Goal: Task Accomplishment & Management: Use online tool/utility

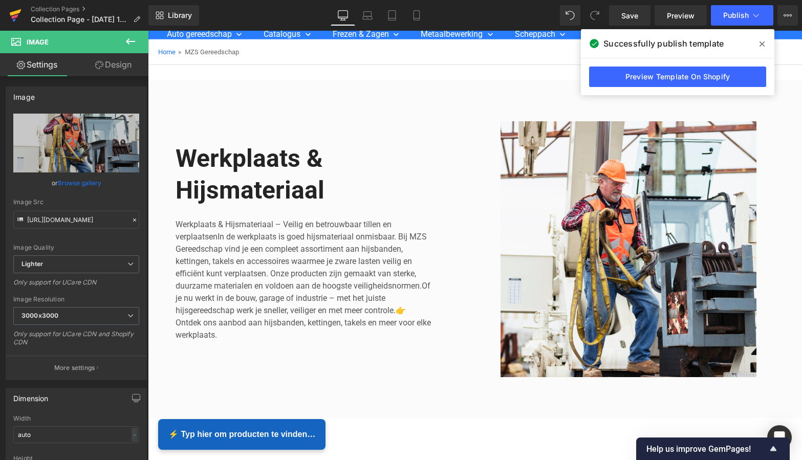
click at [13, 15] on icon at bounding box center [16, 12] width 12 height 7
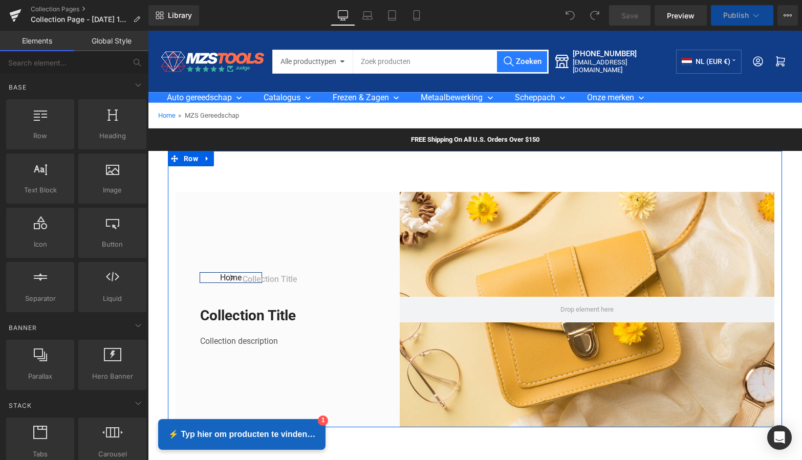
click at [207, 158] on icon at bounding box center [207, 159] width 7 height 8
click at [231, 157] on icon at bounding box center [233, 159] width 7 height 8
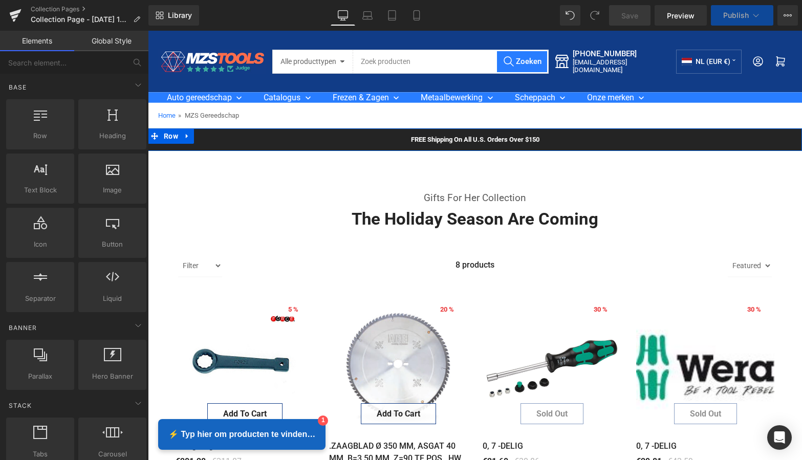
click at [203, 136] on div "FREE Shipping On All U.S. Orders Over $150 Text Block Row" at bounding box center [475, 139] width 654 height 23
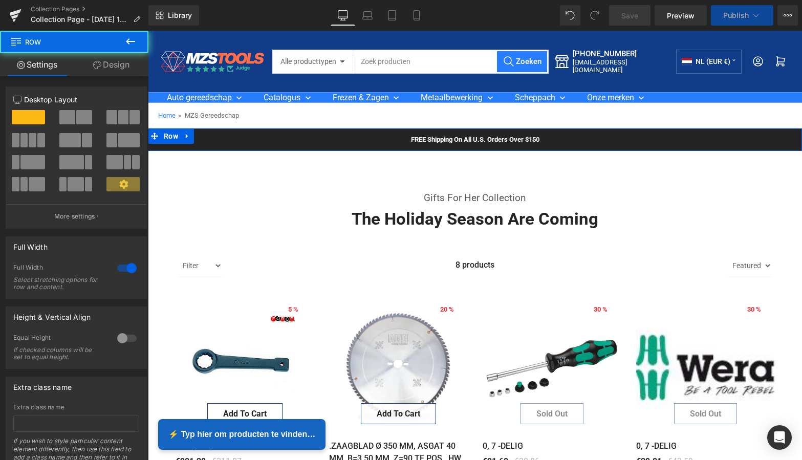
click at [186, 135] on icon at bounding box center [187, 136] width 2 height 5
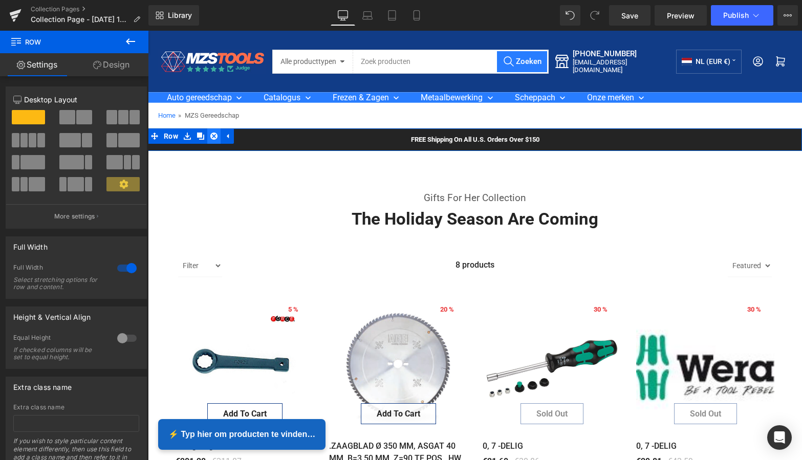
click at [212, 136] on icon at bounding box center [213, 137] width 7 height 8
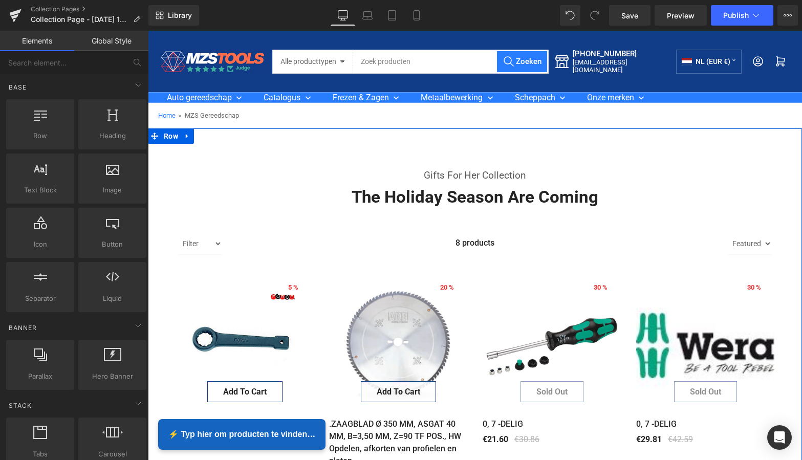
click at [183, 135] on link at bounding box center [187, 135] width 13 height 15
click at [207, 134] on link at bounding box center [213, 135] width 13 height 15
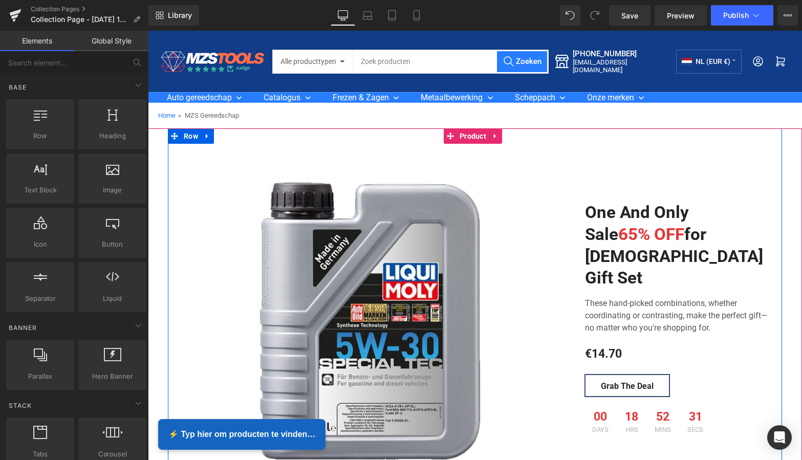
click at [206, 137] on icon at bounding box center [207, 136] width 2 height 5
click at [231, 135] on icon at bounding box center [233, 136] width 7 height 7
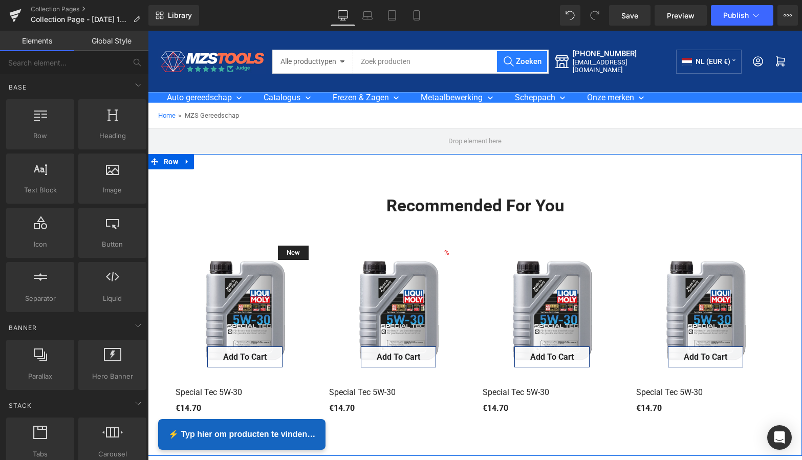
click at [186, 162] on icon at bounding box center [187, 162] width 2 height 5
click at [212, 159] on icon at bounding box center [213, 161] width 7 height 7
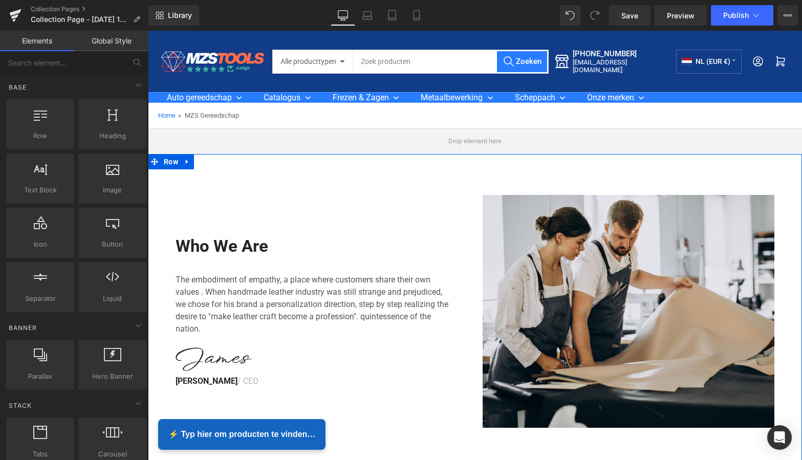
click at [185, 163] on icon at bounding box center [187, 162] width 7 height 8
click at [213, 162] on icon at bounding box center [213, 161] width 7 height 7
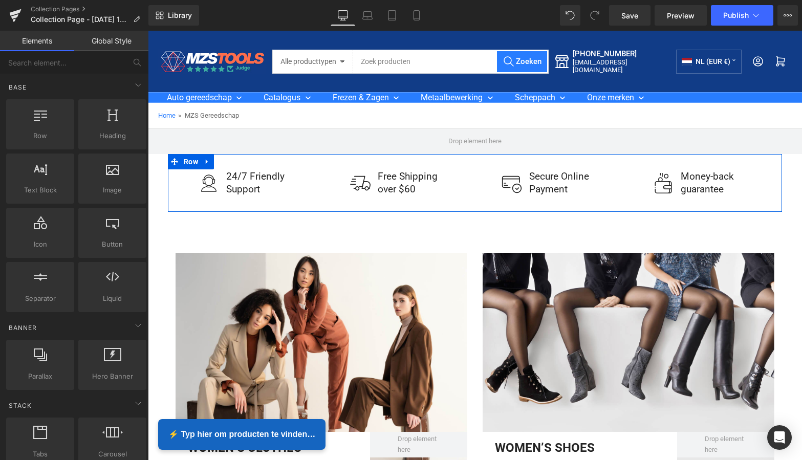
click at [206, 162] on icon at bounding box center [207, 162] width 2 height 5
click at [232, 161] on icon at bounding box center [233, 162] width 7 height 8
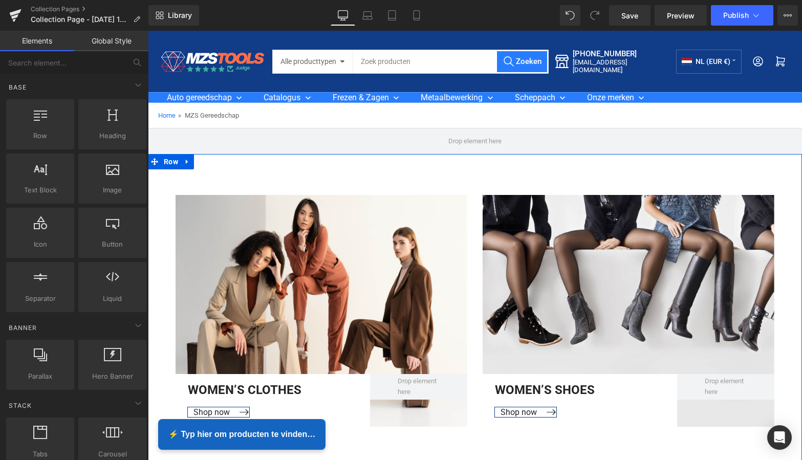
click at [186, 162] on icon at bounding box center [187, 162] width 2 height 5
click at [211, 160] on icon at bounding box center [213, 161] width 7 height 7
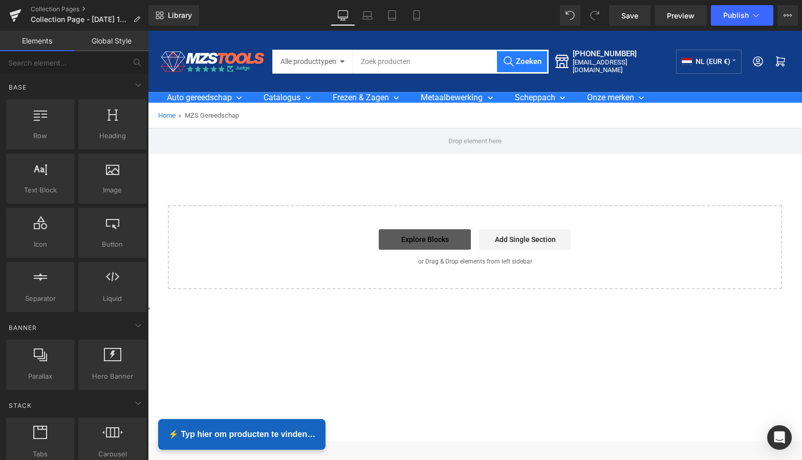
click at [431, 237] on link "Explore Blocks" at bounding box center [425, 239] width 92 height 20
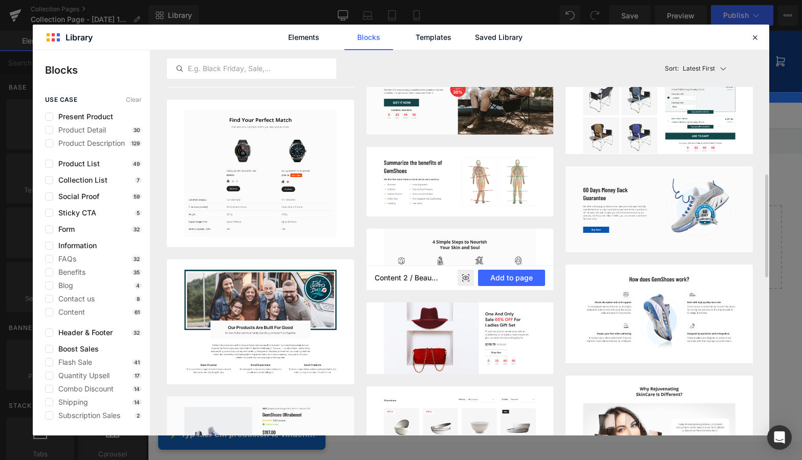
scroll to position [473, 0]
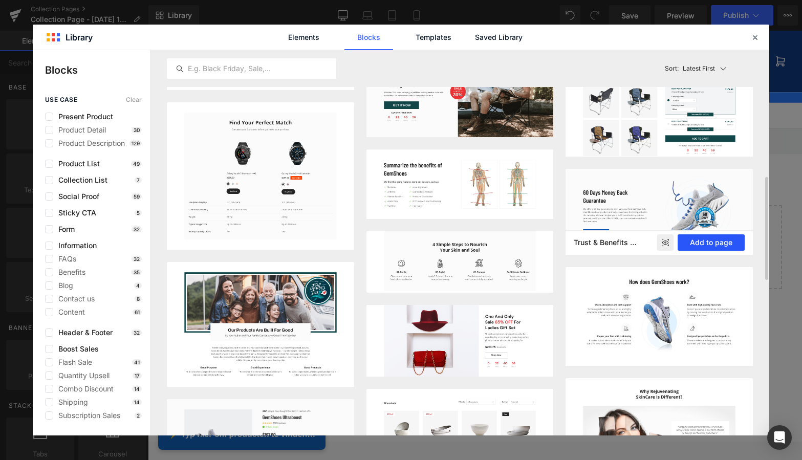
click at [707, 241] on button "Add to page" at bounding box center [711, 242] width 67 height 16
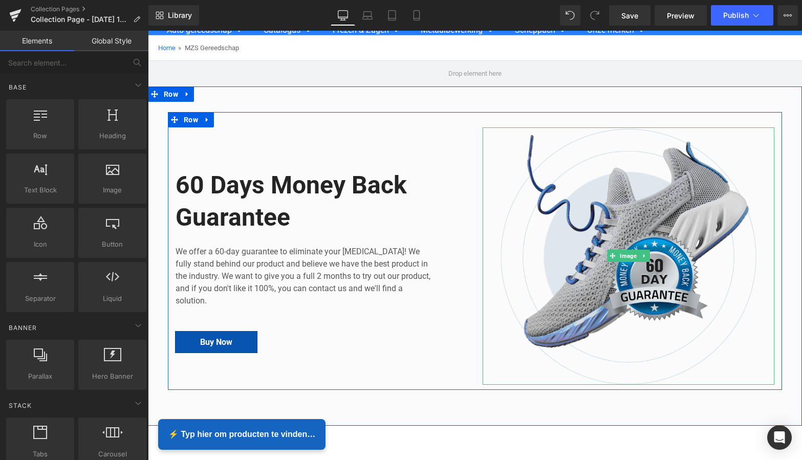
scroll to position [71, 0]
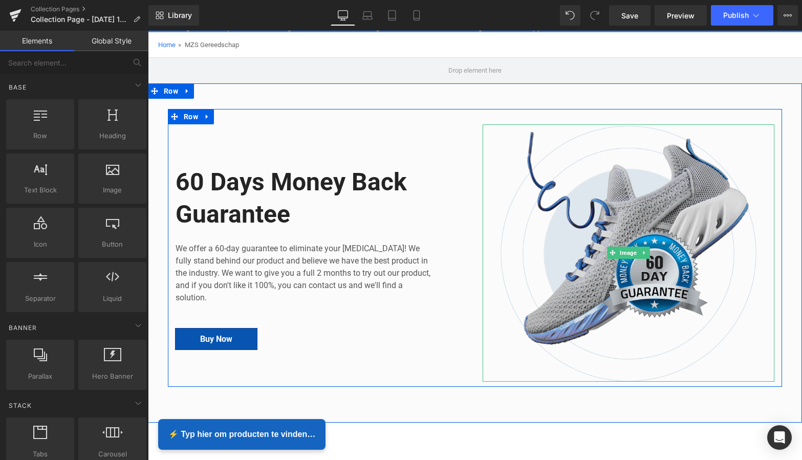
click at [589, 160] on img at bounding box center [629, 252] width 292 height 257
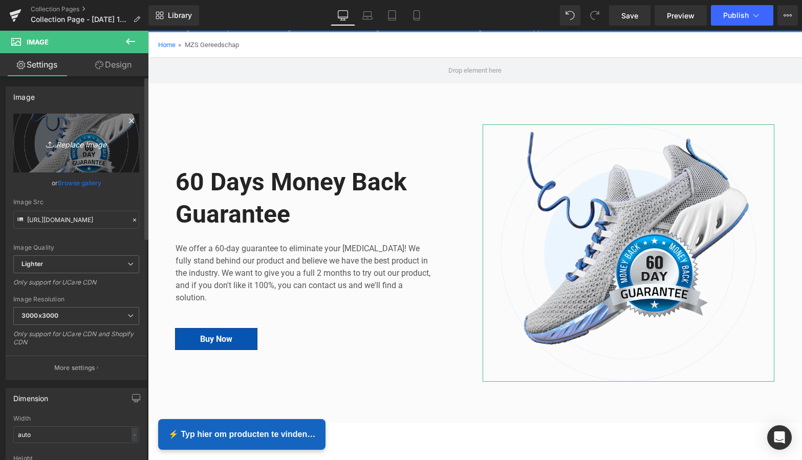
click at [76, 145] on icon "Replace Image" at bounding box center [76, 143] width 82 height 13
type input "C:\fakepath\Groen Modern Doe-het-zelf Instagram Stories (800 x 800 px).png"
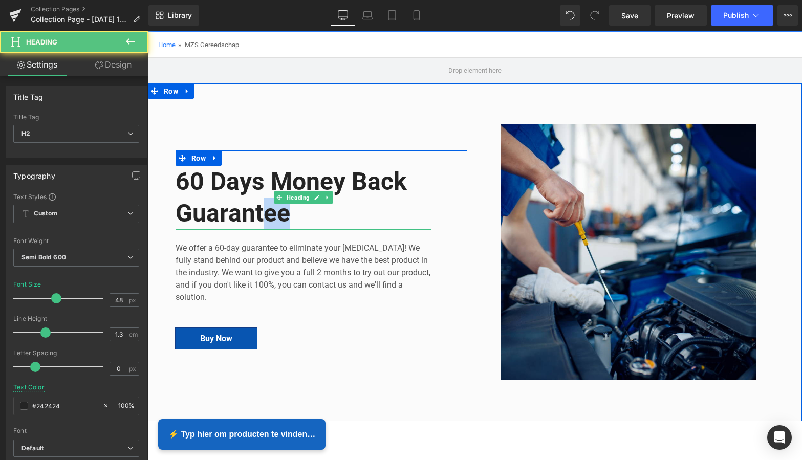
drag, startPoint x: 288, startPoint y: 217, endPoint x: 266, endPoint y: 211, distance: 23.3
click at [262, 211] on h2 "60 Days Money Back Guarantee" at bounding box center [304, 198] width 256 height 64
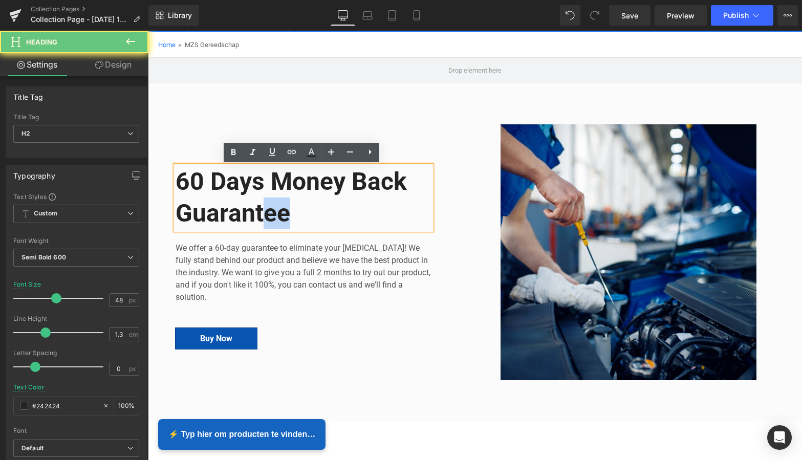
click at [291, 213] on h2 "60 Days Money Back Guarantee" at bounding box center [304, 198] width 256 height 64
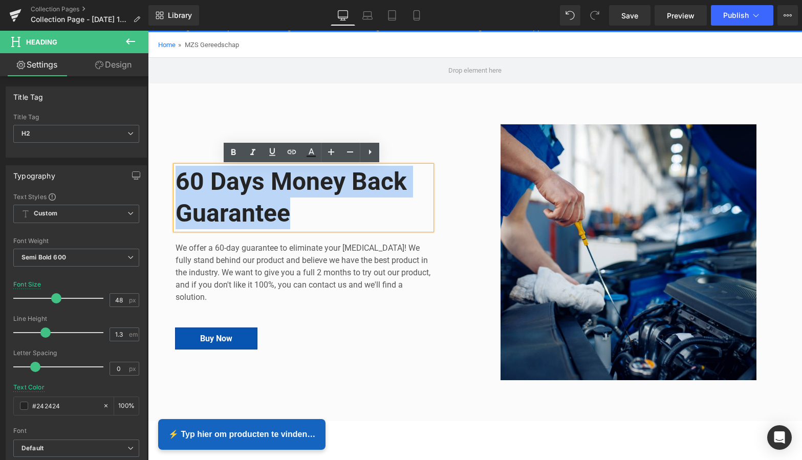
drag, startPoint x: 290, startPoint y: 213, endPoint x: 177, endPoint y: 176, distance: 119.6
click at [177, 176] on h2 "60 Days Money Back Guarantee" at bounding box center [304, 198] width 256 height 64
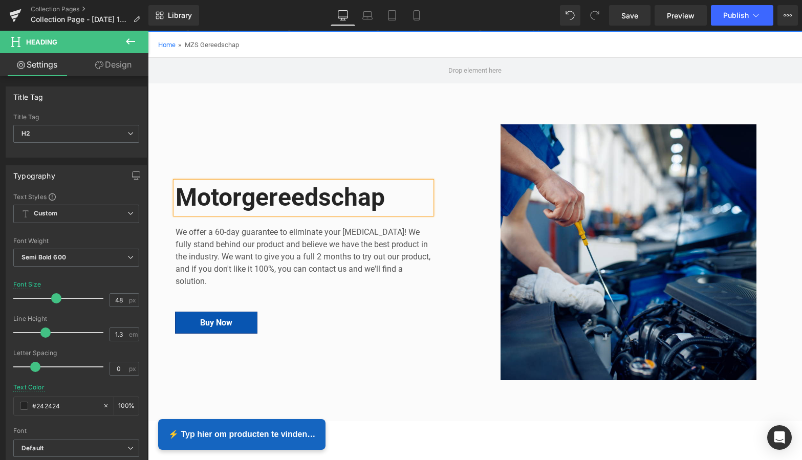
scroll to position [80, 0]
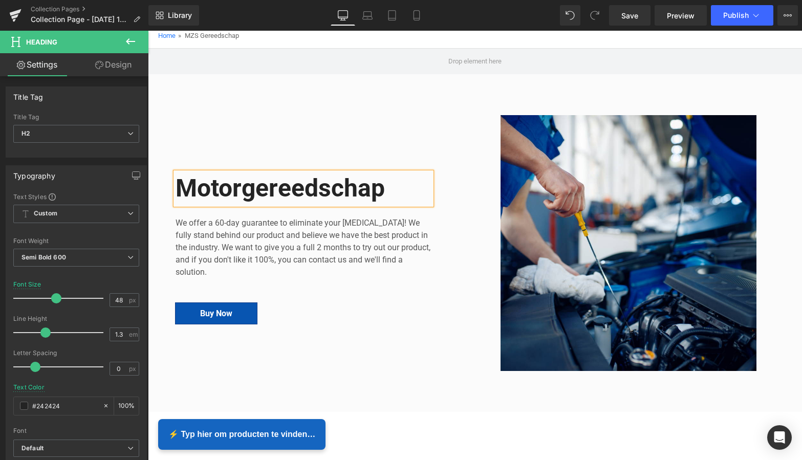
click at [238, 145] on div "Motorgereedschap Heading We offer a 60-day guarantee to eliminate your foot pai…" at bounding box center [321, 243] width 307 height 256
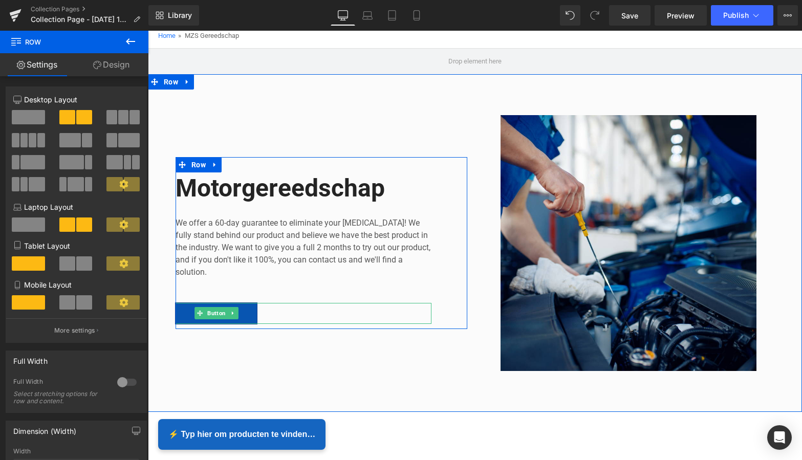
click at [234, 315] on link at bounding box center [233, 313] width 11 height 12
click at [235, 313] on icon at bounding box center [238, 314] width 6 height 6
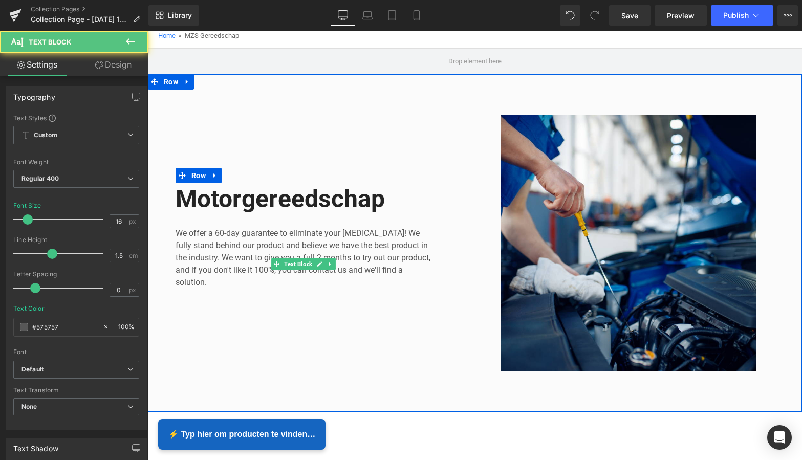
drag, startPoint x: 249, startPoint y: 290, endPoint x: 214, endPoint y: 286, distance: 35.1
click at [246, 290] on div "We offer a 60-day guarantee to eliminate your foot pain! We fully stand behind …" at bounding box center [304, 264] width 256 height 98
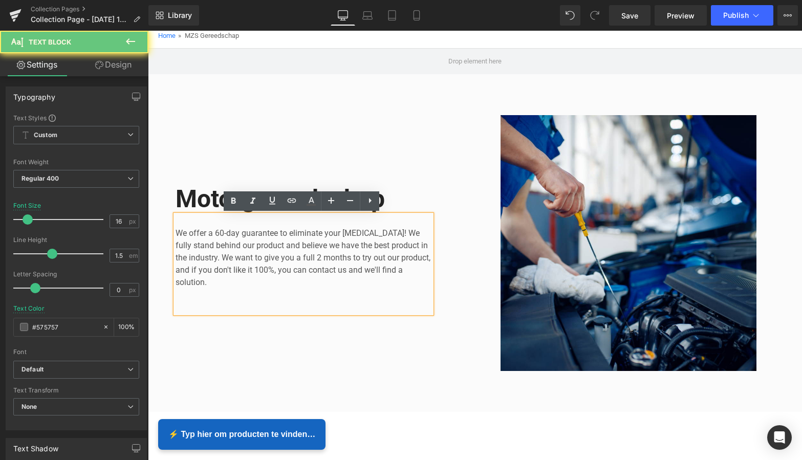
click at [213, 285] on p "We offer a 60-day guarantee to eliminate your foot pain! We fully stand behind …" at bounding box center [304, 257] width 256 height 61
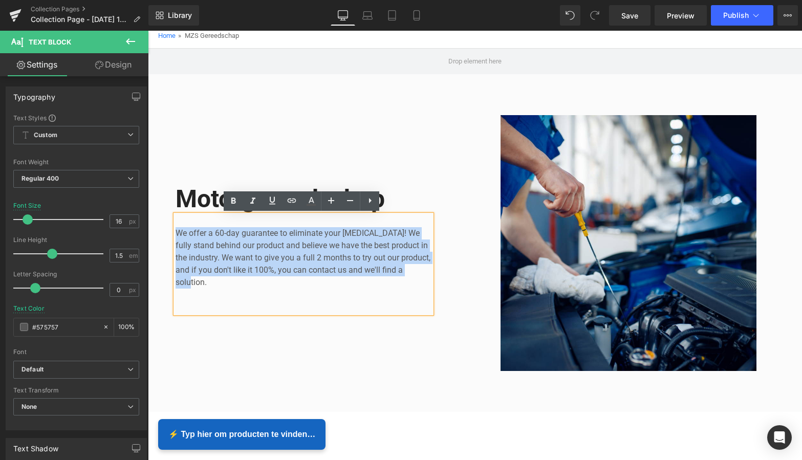
drag, startPoint x: 207, startPoint y: 283, endPoint x: 170, endPoint y: 233, distance: 61.5
click at [170, 233] on div "Motorgereedschap Heading We offer a 60-day guarantee to eliminate your foot pai…" at bounding box center [321, 243] width 307 height 256
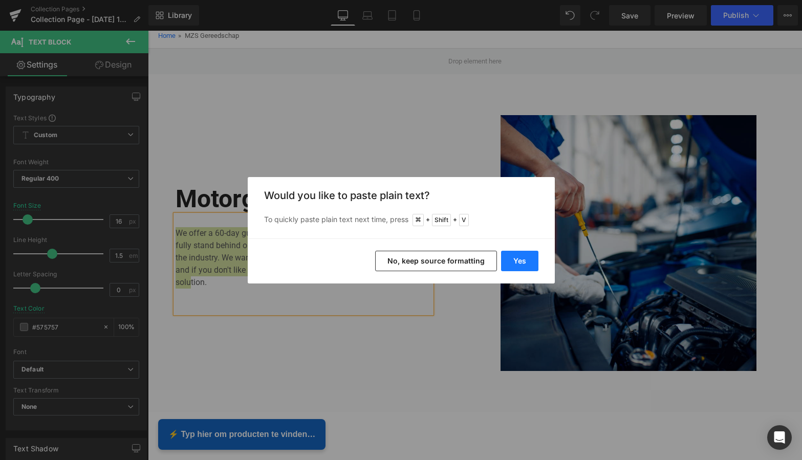
click at [528, 263] on button "Yes" at bounding box center [519, 261] width 37 height 20
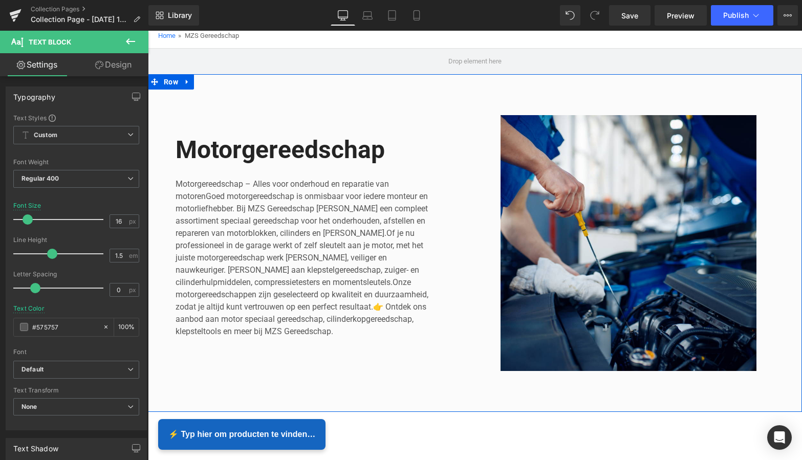
click at [434, 385] on div "Image Motorgereedschap Heading Motorgereedschap – Alles voor onderhoud en repar…" at bounding box center [475, 243] width 654 height 338
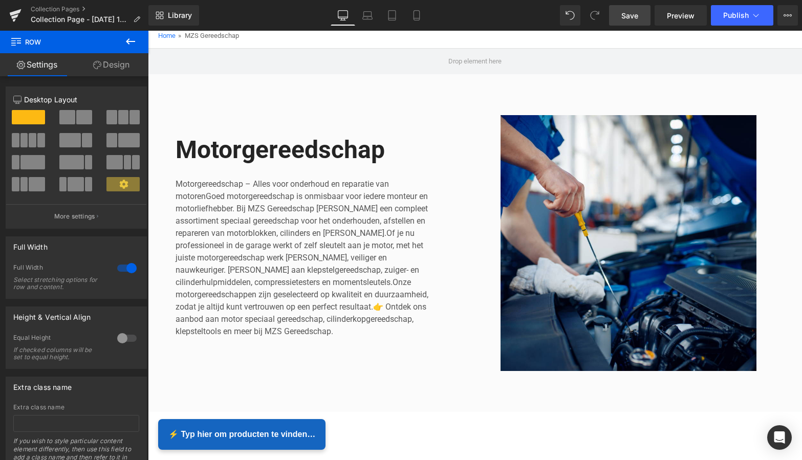
click at [632, 19] on span "Save" at bounding box center [629, 15] width 17 height 11
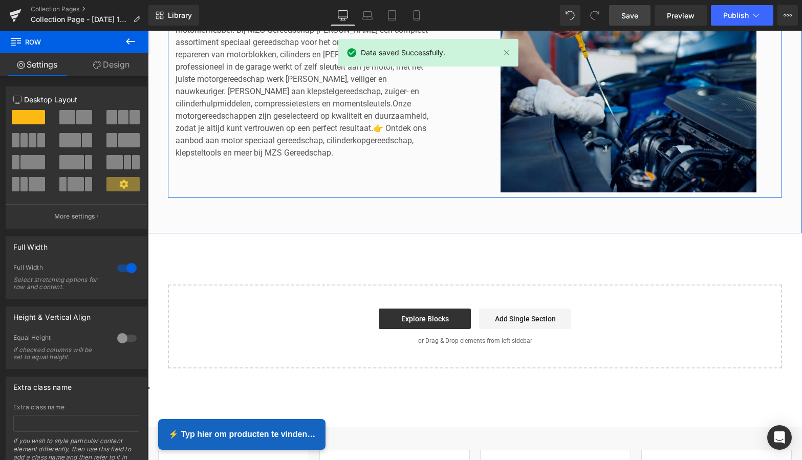
scroll to position [281, 0]
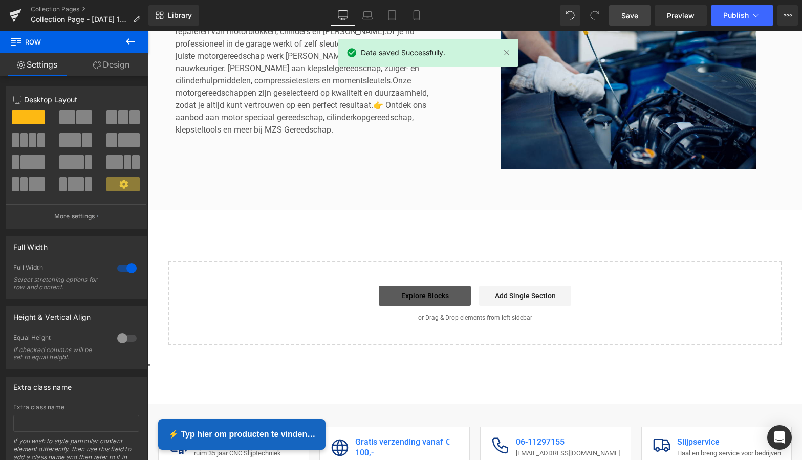
click at [445, 290] on link "Explore Blocks" at bounding box center [425, 296] width 92 height 20
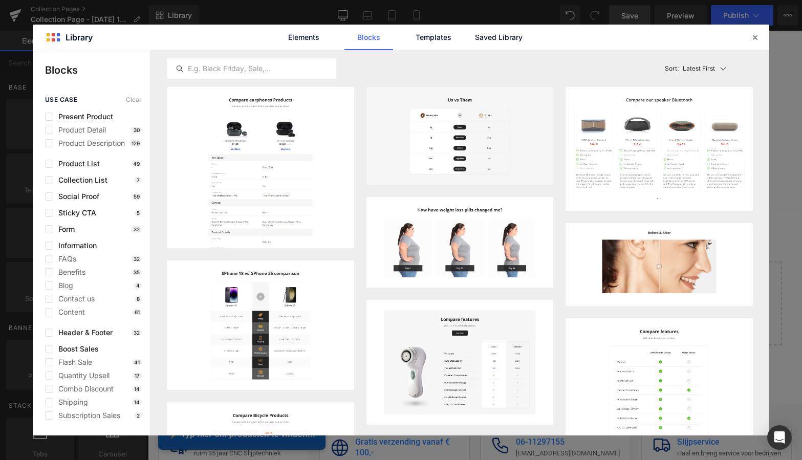
click at [47, 185] on div "use case Clear Present Product Product Detail 30 Product Description 129 Produc…" at bounding box center [91, 257] width 117 height 323
click at [47, 181] on label at bounding box center [49, 180] width 8 height 8
click at [49, 180] on input "checkbox" at bounding box center [49, 180] width 0 height 0
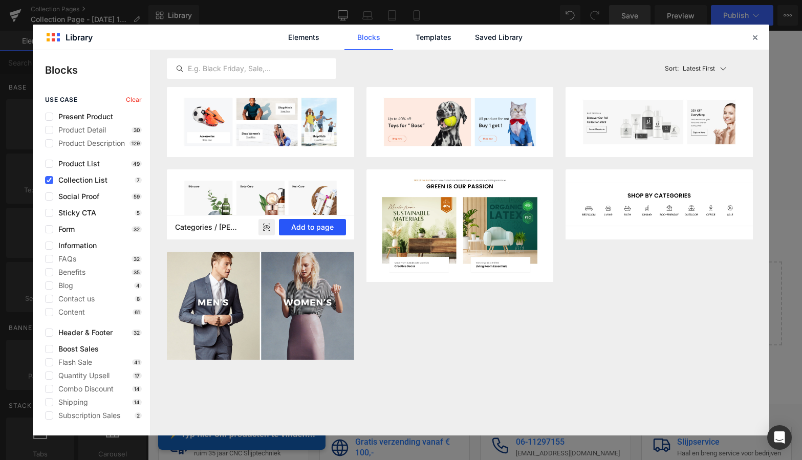
click at [316, 229] on button "Add to page" at bounding box center [312, 227] width 67 height 16
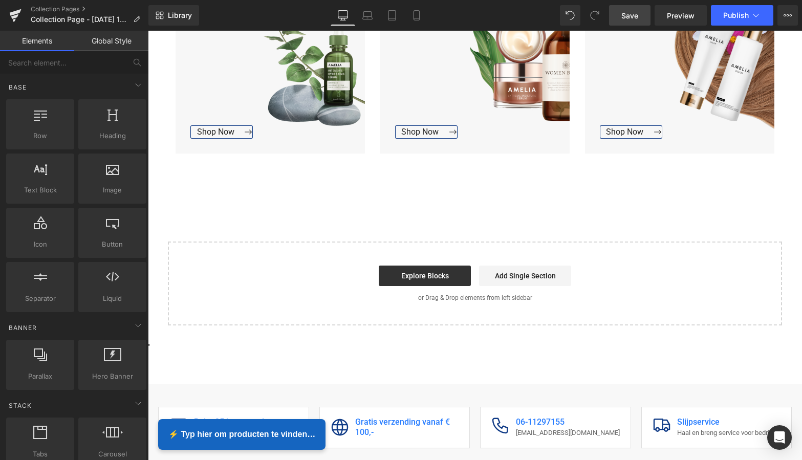
scroll to position [567, 0]
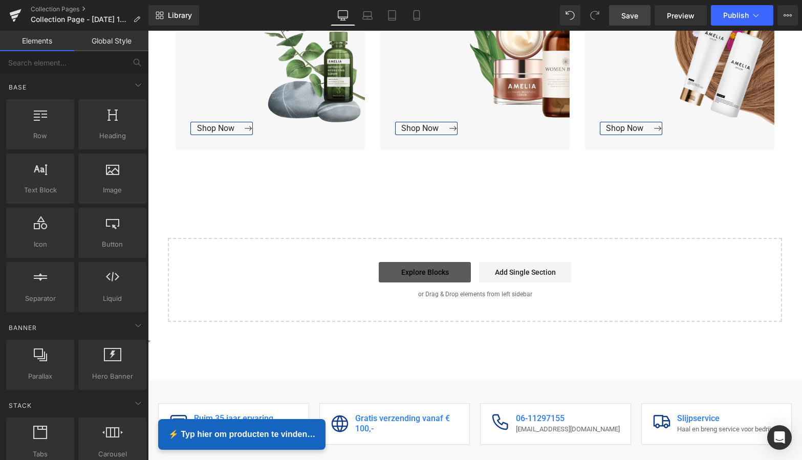
click at [431, 272] on link "Explore Blocks" at bounding box center [425, 272] width 92 height 20
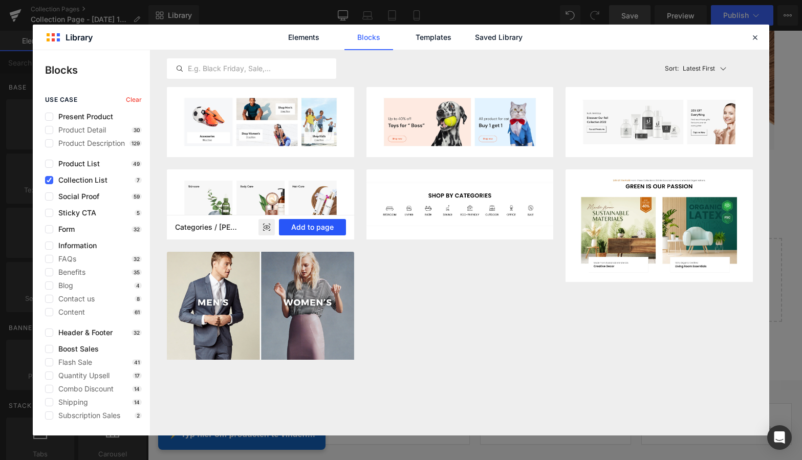
click at [315, 229] on button "Add to page" at bounding box center [312, 227] width 67 height 16
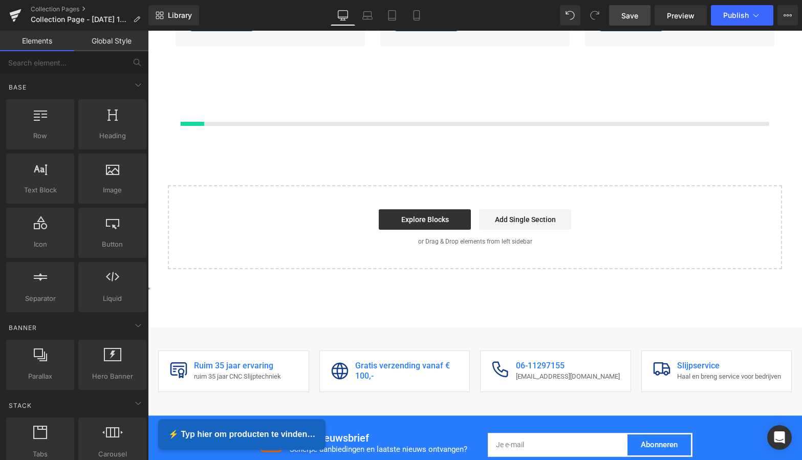
scroll to position [671, 0]
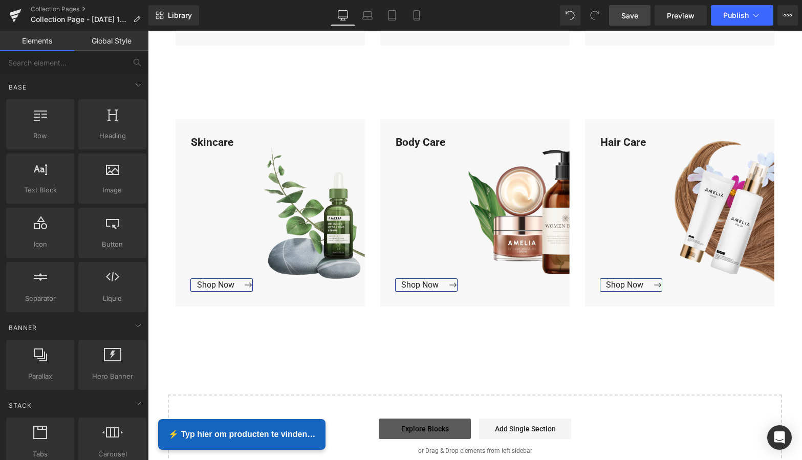
click at [429, 426] on link "Explore Blocks" at bounding box center [425, 429] width 92 height 20
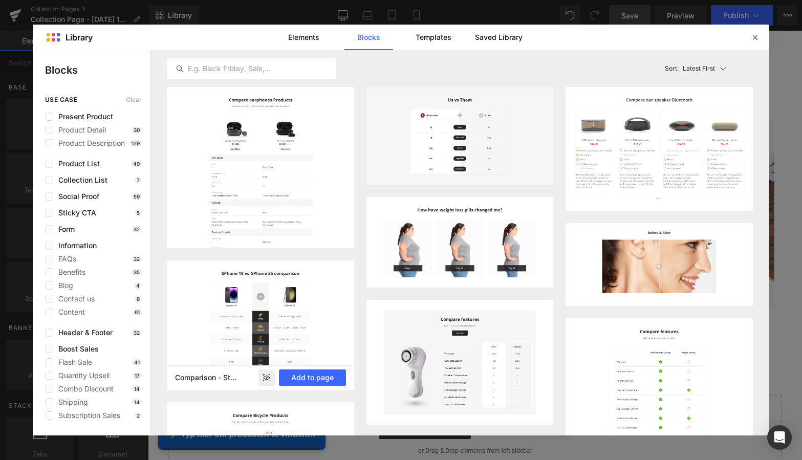
scroll to position [11, 0]
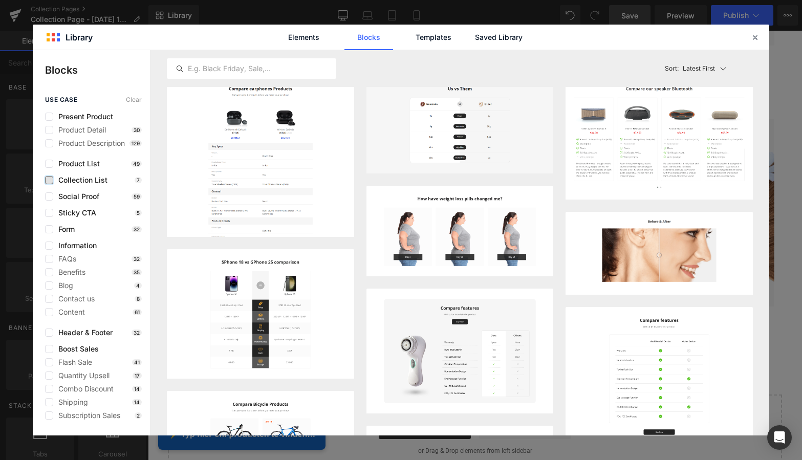
click at [51, 181] on label at bounding box center [49, 180] width 8 height 8
click at [49, 180] on input "checkbox" at bounding box center [49, 180] width 0 height 0
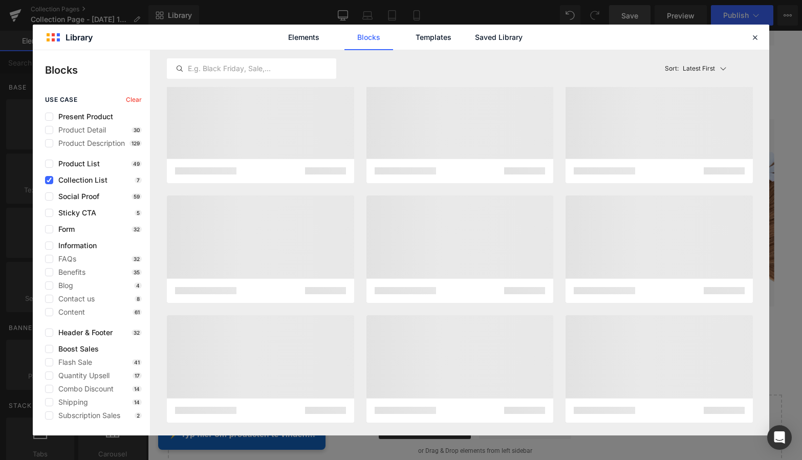
scroll to position [0, 0]
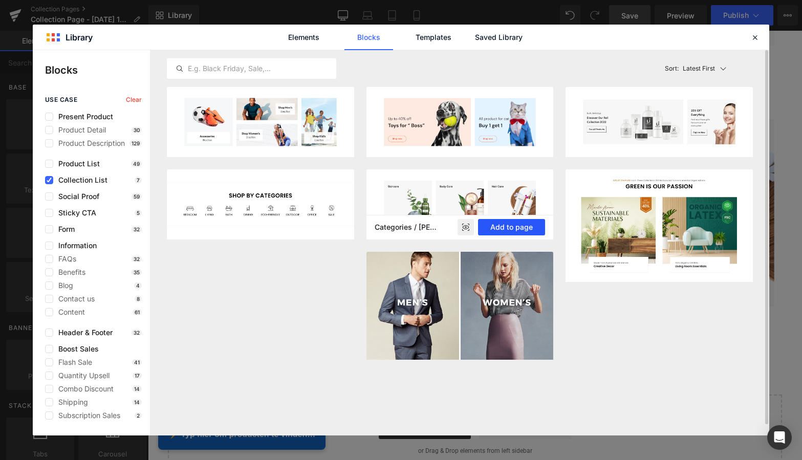
click at [526, 228] on button "Add to page" at bounding box center [511, 227] width 67 height 16
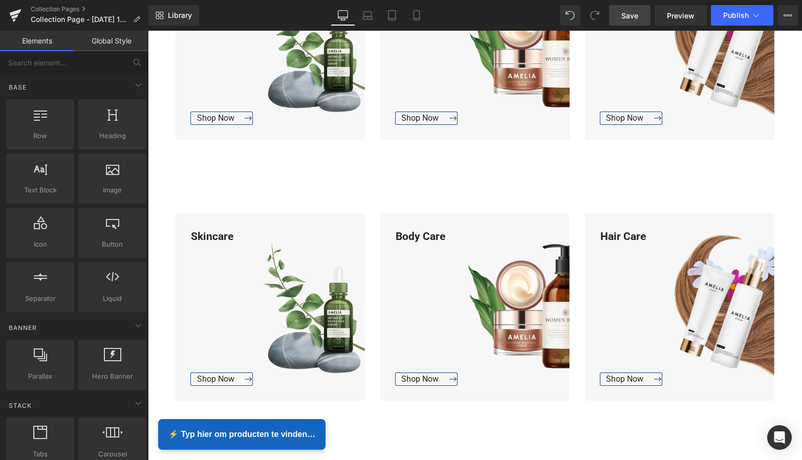
scroll to position [519, 0]
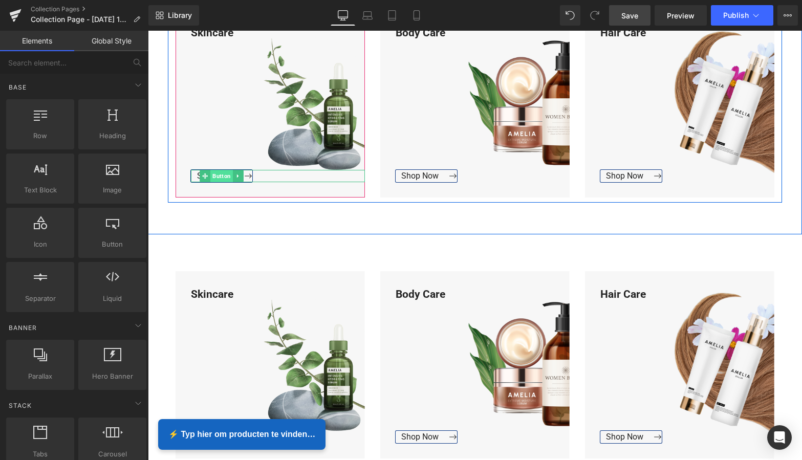
click at [210, 177] on span "Button" at bounding box center [221, 176] width 23 height 12
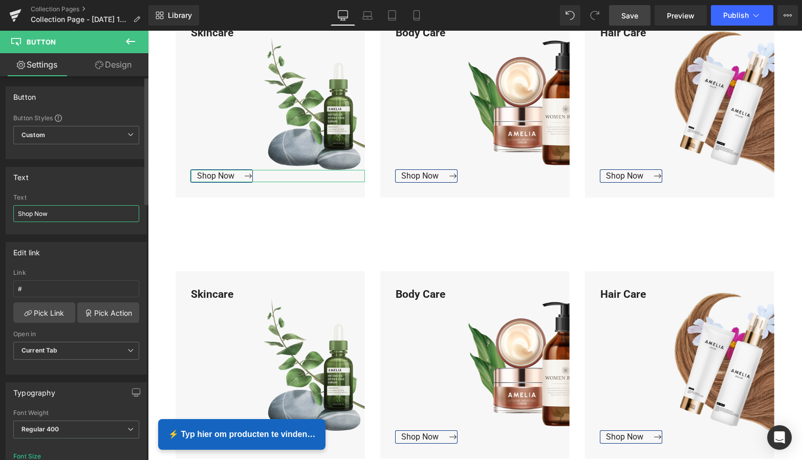
drag, startPoint x: 46, startPoint y: 213, endPoint x: 8, endPoint y: 209, distance: 37.6
click at [8, 209] on div "Shop Now Text Shop Now" at bounding box center [76, 214] width 140 height 40
type input "Bekijk Collectie"
drag, startPoint x: 45, startPoint y: 215, endPoint x: 17, endPoint y: 213, distance: 28.2
click at [16, 213] on input "Bekijk Collectie" at bounding box center [76, 213] width 126 height 17
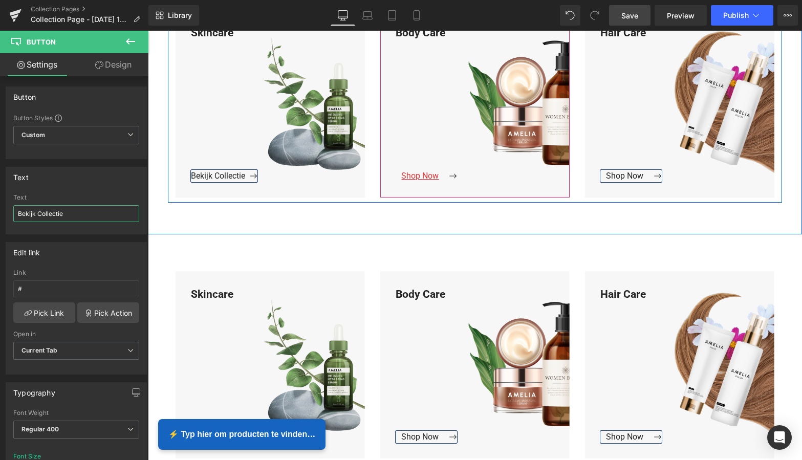
click at [471, 177] on span "Button" at bounding box center [482, 176] width 23 height 12
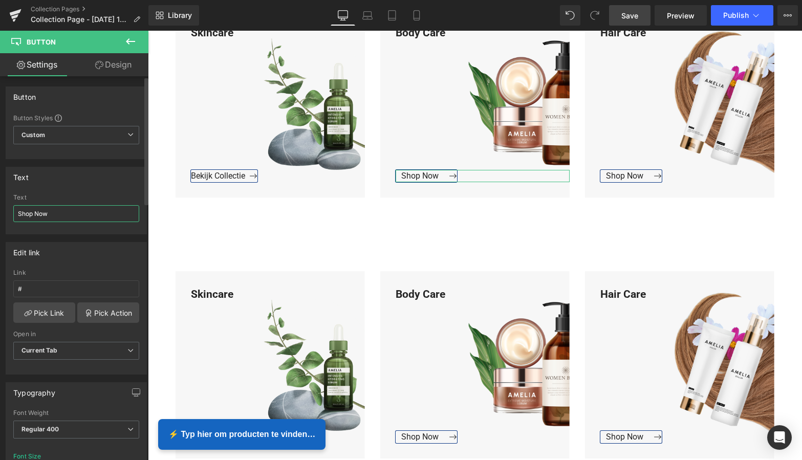
drag, startPoint x: 67, startPoint y: 212, endPoint x: 5, endPoint y: 210, distance: 62.0
click at [3, 209] on div "Text Shop Now Text Shop Now" at bounding box center [76, 196] width 153 height 75
paste input "Bekijk Collectie"
type input "Bekijk Collectie"
click at [0, 213] on html "Button You are previewing how the will restyle your page. You can not edit Elem…" at bounding box center [401, 230] width 802 height 460
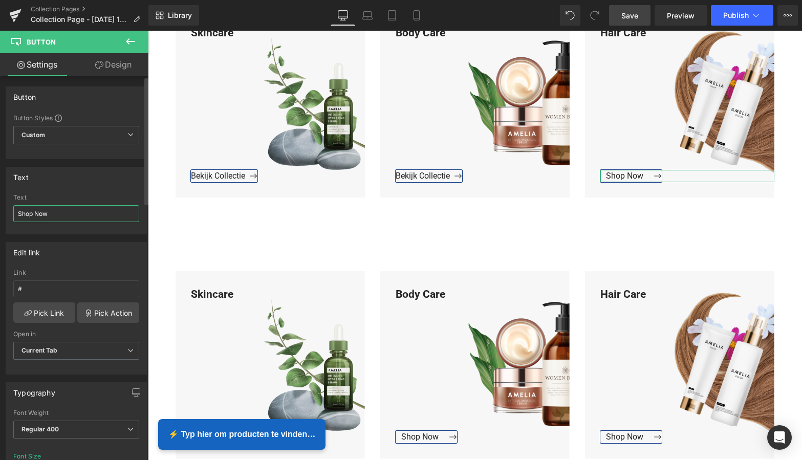
paste input "Bekijk Collectie"
type input "Bekijk Collectie"
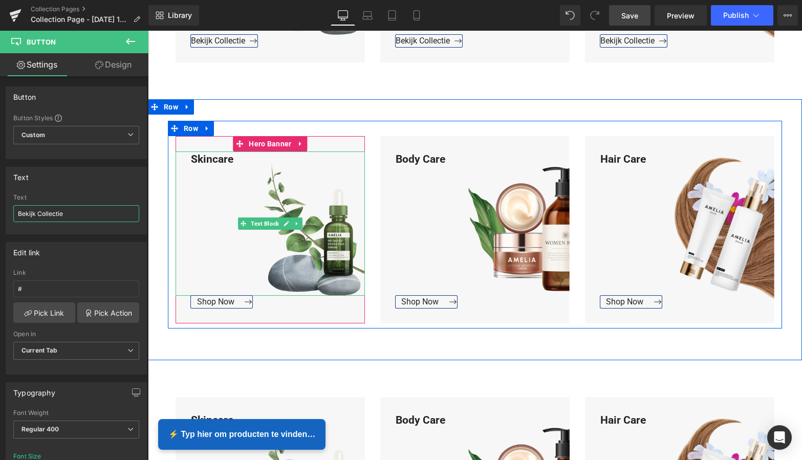
scroll to position [675, 0]
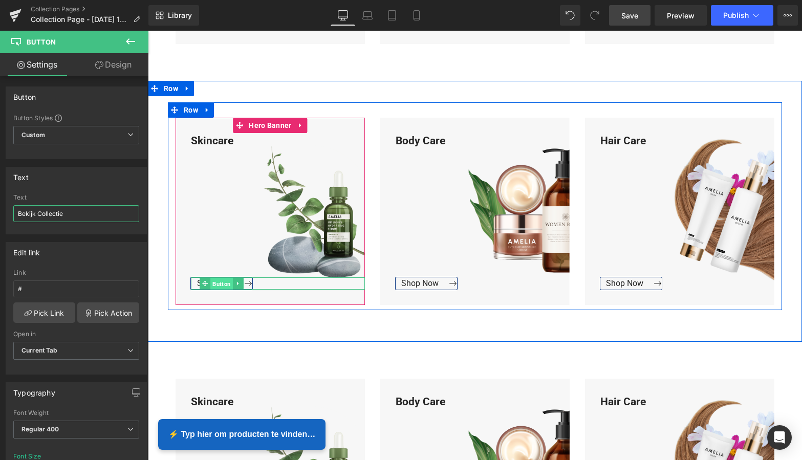
click at [215, 280] on span "Button" at bounding box center [221, 284] width 23 height 12
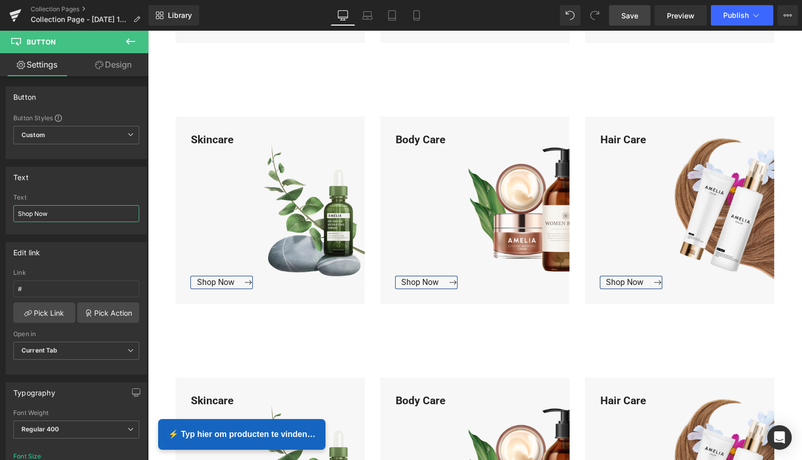
drag, startPoint x: 68, startPoint y: 221, endPoint x: -4, endPoint y: 211, distance: 72.3
click at [0, 211] on html "Button You are previewing how the will restyle your page. You can not edit Elem…" at bounding box center [401, 230] width 802 height 460
paste input "Bekijk Collectie"
type input "Bekijk Collectie"
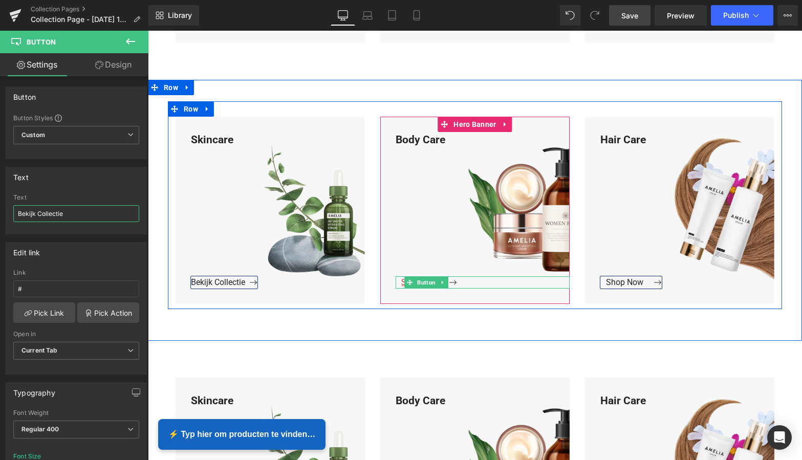
click at [420, 281] on span "Button" at bounding box center [426, 282] width 23 height 12
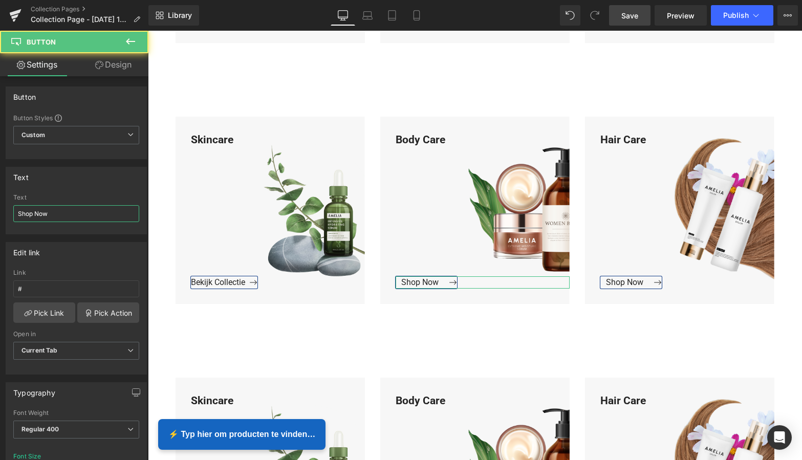
drag, startPoint x: 62, startPoint y: 214, endPoint x: -4, endPoint y: 213, distance: 66.5
click at [0, 213] on html "Button You are previewing how the will restyle your page. You can not edit Elem…" at bounding box center [401, 230] width 802 height 460
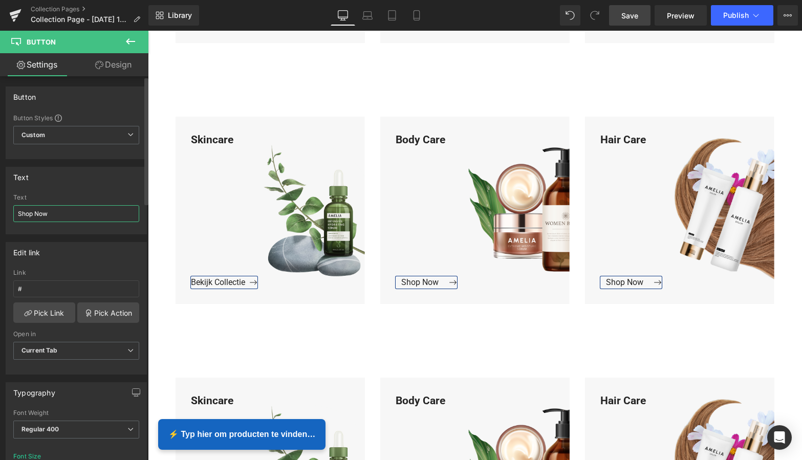
paste input "Bekijk Collectie"
type input "Bekijk Collectie"
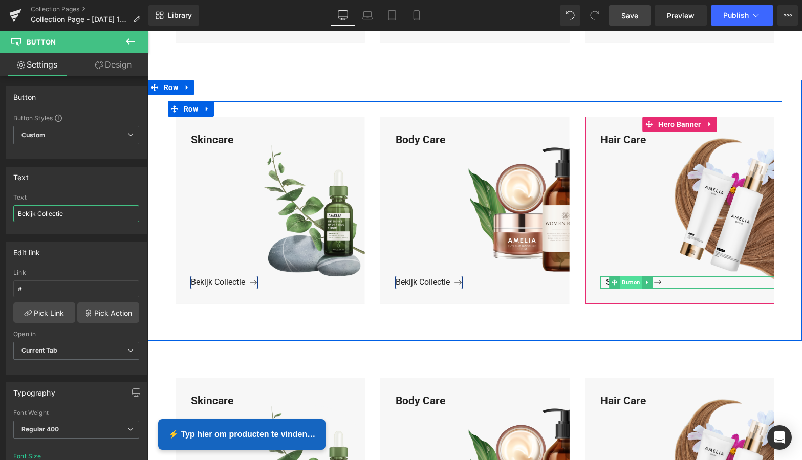
click at [626, 280] on span "Button" at bounding box center [631, 282] width 23 height 12
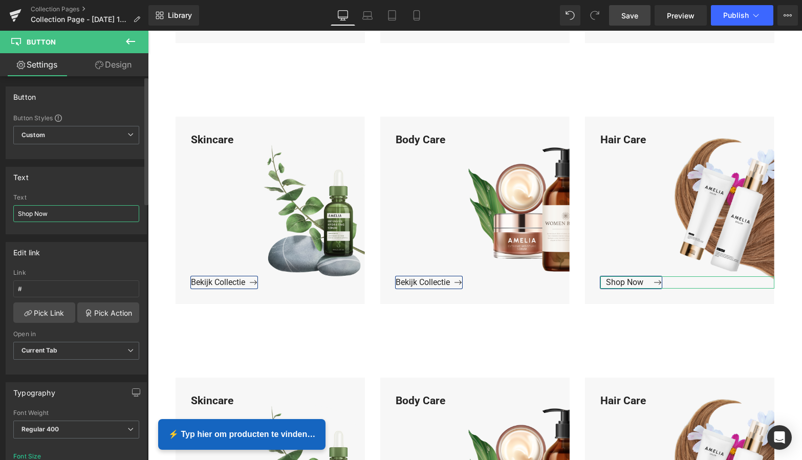
drag, startPoint x: 60, startPoint y: 219, endPoint x: 5, endPoint y: 211, distance: 55.7
click at [5, 211] on div "Text Shop Now Text Shop Now" at bounding box center [76, 196] width 153 height 75
paste input "Bekijk Collectie"
type input "Bekijk Collectie"
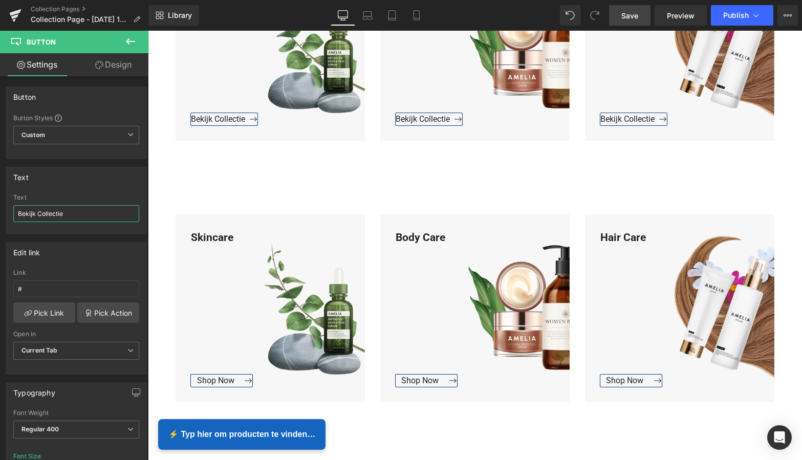
scroll to position [987, 0]
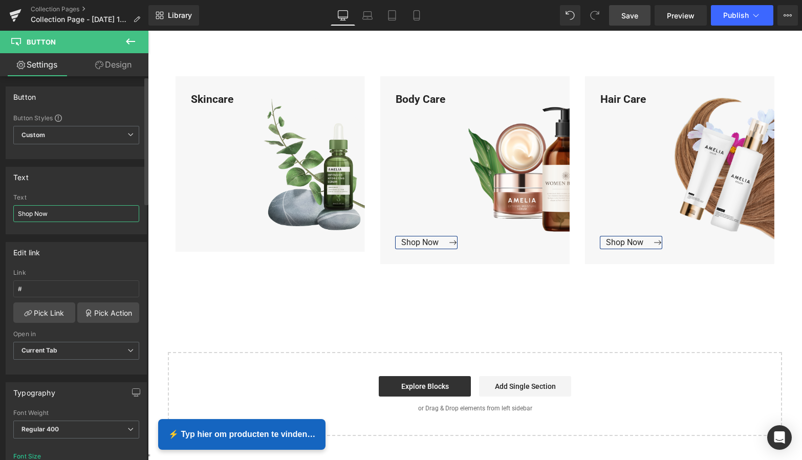
drag, startPoint x: 61, startPoint y: 215, endPoint x: 11, endPoint y: 214, distance: 50.2
click at [10, 213] on div "Shop Now Text Shop Now" at bounding box center [76, 214] width 140 height 40
paste input "Bekijk Collectie"
type input "Bekijk Collectie"
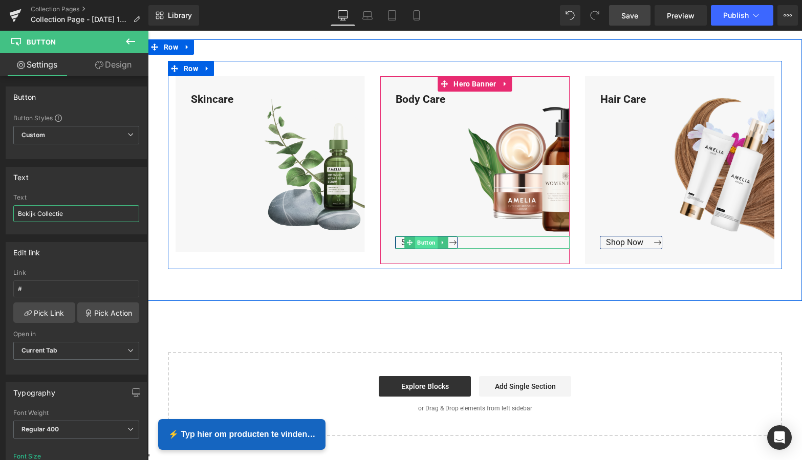
click at [427, 242] on span "Button" at bounding box center [426, 242] width 23 height 12
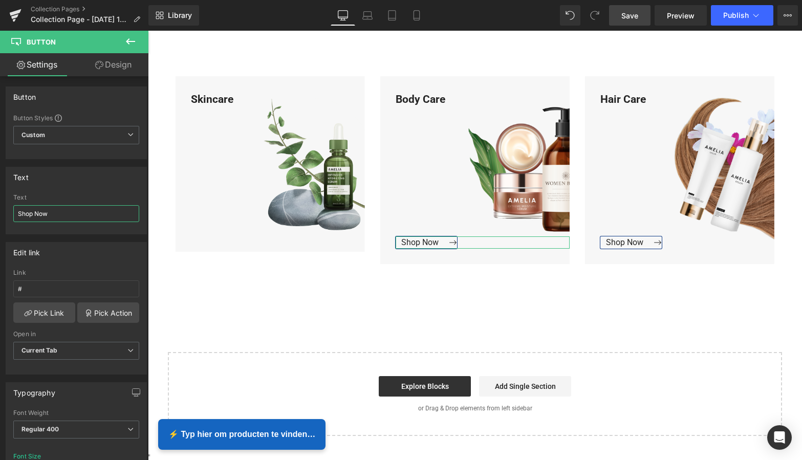
drag, startPoint x: 66, startPoint y: 217, endPoint x: -3, endPoint y: 214, distance: 68.6
click at [0, 214] on html "Button You are previewing how the will restyle your page. You can not edit Elem…" at bounding box center [401, 230] width 802 height 460
paste input "Bekijk Collectie"
type input "Bekijk Collectie"
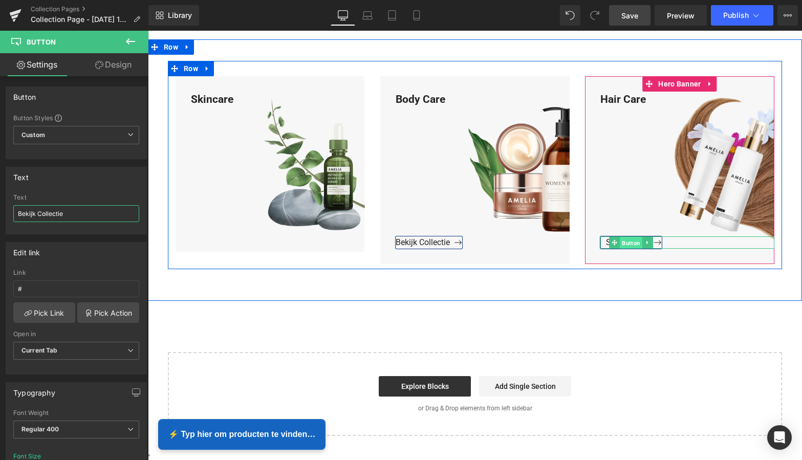
click at [626, 243] on span "Button" at bounding box center [631, 242] width 23 height 12
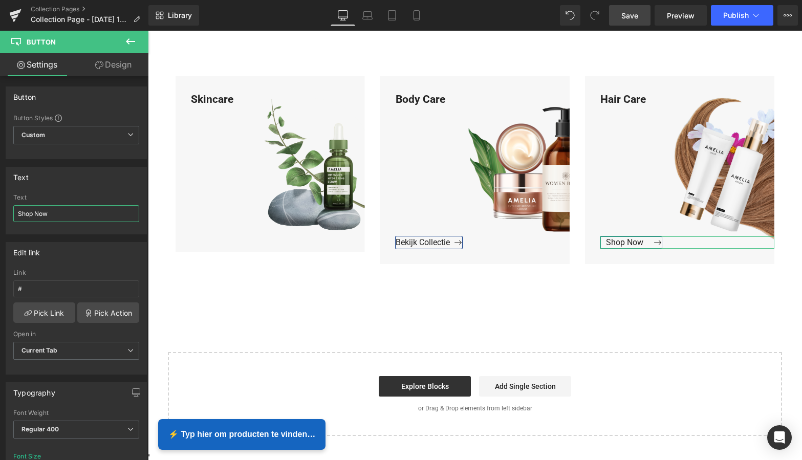
drag, startPoint x: 73, startPoint y: 216, endPoint x: -5, endPoint y: 211, distance: 78.0
click at [0, 211] on html "Button You are previewing how the will restyle your page. You can not edit Elem…" at bounding box center [401, 230] width 802 height 460
paste input "Bekijk Collectie"
type input "Bekijk Collectie"
click at [638, 23] on link "Save" at bounding box center [629, 15] width 41 height 20
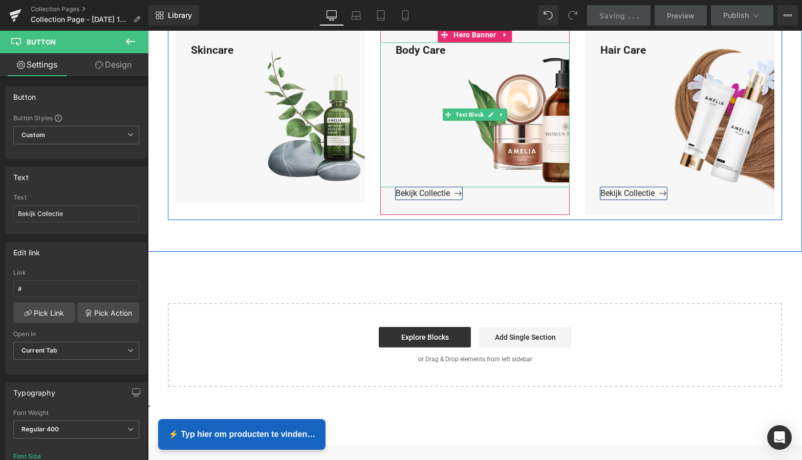
scroll to position [1039, 0]
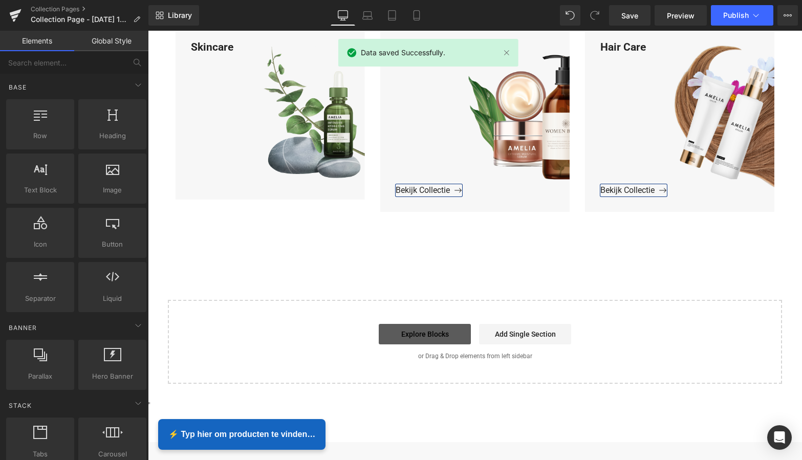
click at [422, 334] on link "Explore Blocks" at bounding box center [425, 334] width 92 height 20
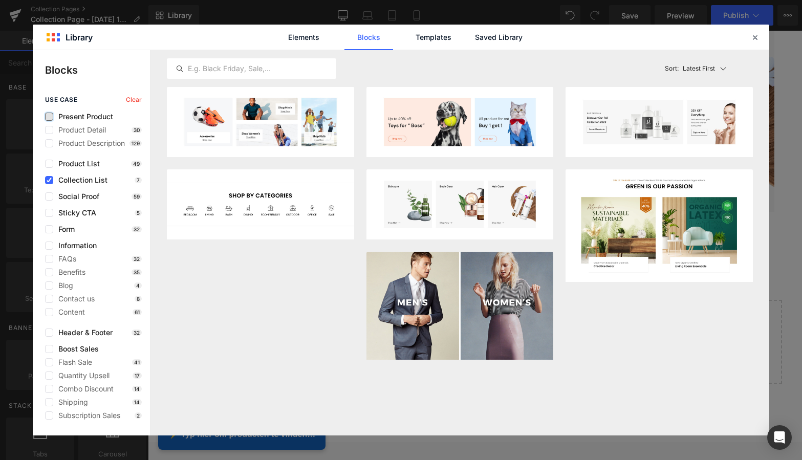
click at [53, 118] on label at bounding box center [49, 117] width 8 height 8
click at [49, 117] on input "checkbox" at bounding box center [49, 117] width 0 height 0
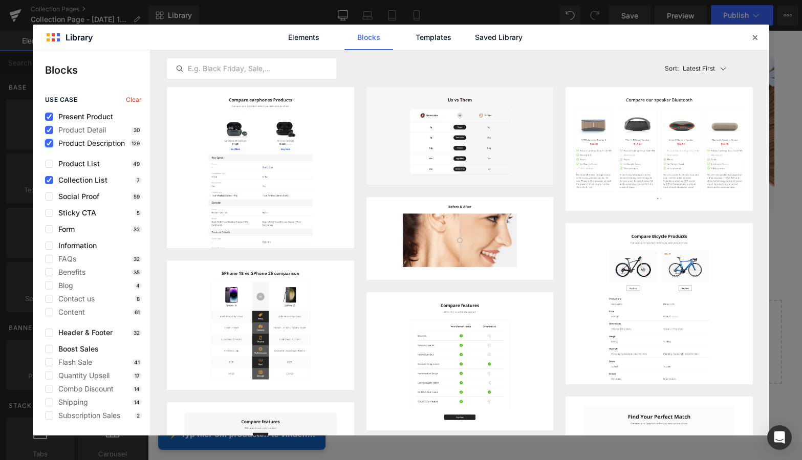
click at [47, 143] on icon at bounding box center [49, 143] width 5 height 0
click at [49, 143] on input "checkbox" at bounding box center [49, 143] width 0 height 0
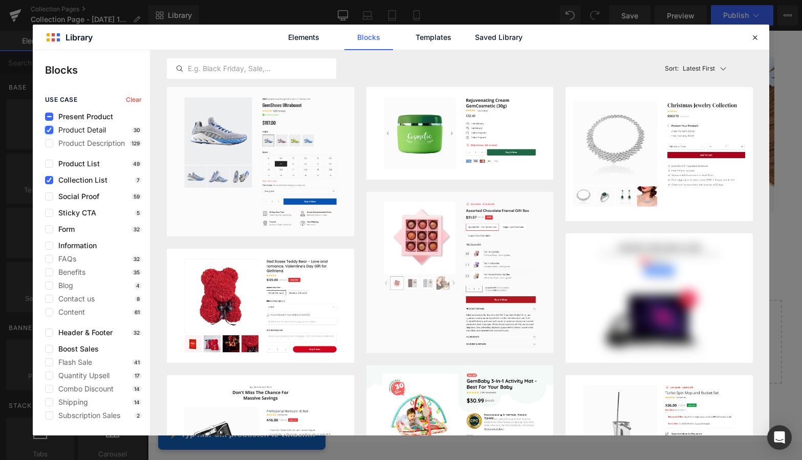
click at [47, 130] on icon at bounding box center [49, 130] width 5 height 0
click at [49, 130] on input "checkbox" at bounding box center [49, 130] width 0 height 0
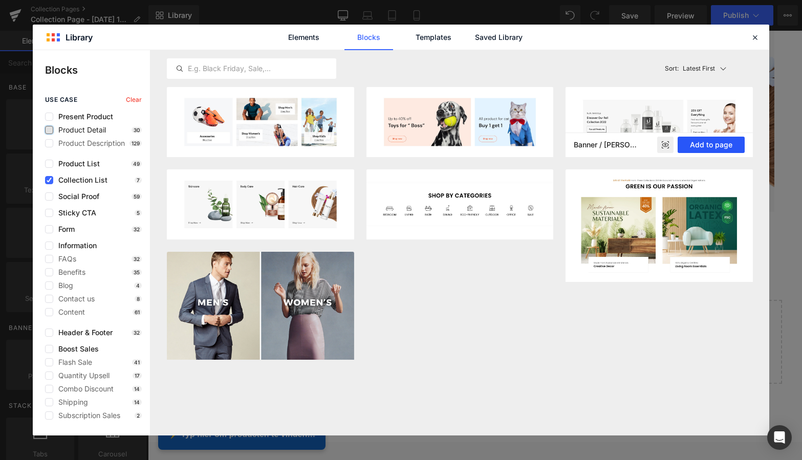
click at [706, 147] on button "Add to page" at bounding box center [711, 145] width 67 height 16
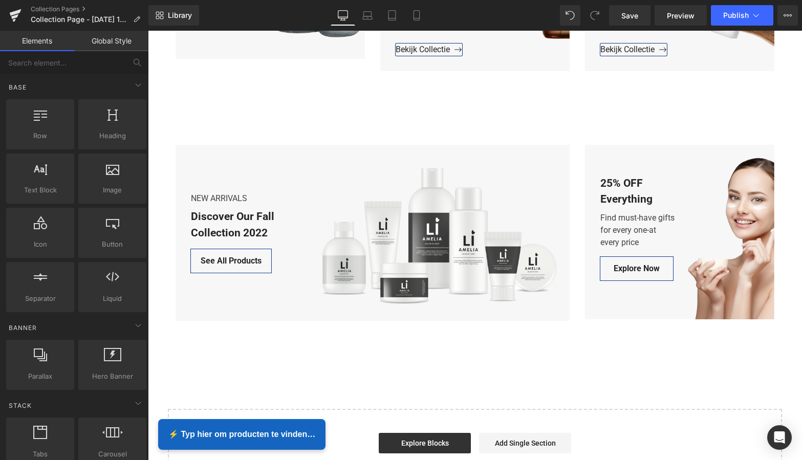
scroll to position [1169, 0]
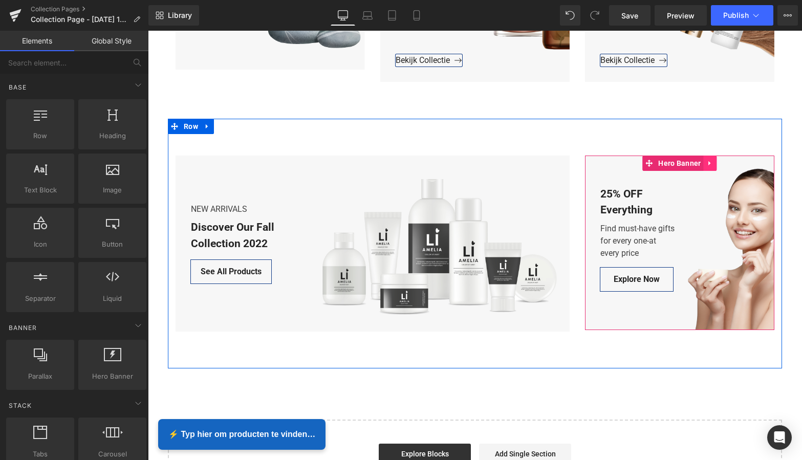
click at [708, 164] on icon at bounding box center [710, 163] width 7 height 8
click at [715, 161] on icon at bounding box center [716, 163] width 7 height 7
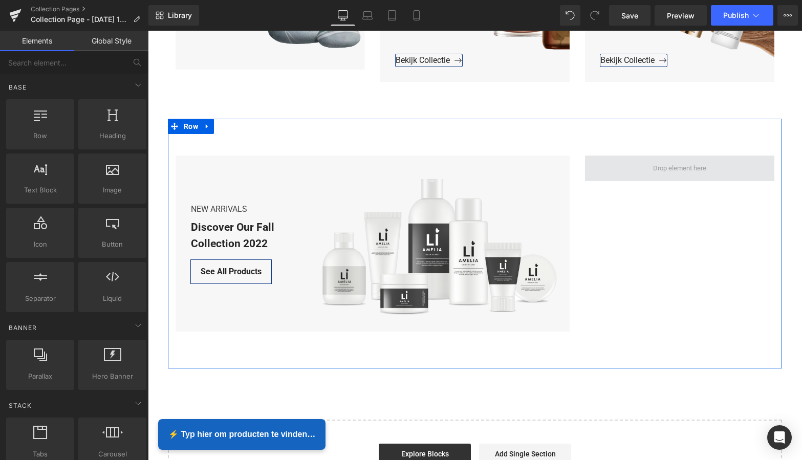
click at [697, 171] on span at bounding box center [679, 168] width 60 height 16
click at [206, 127] on icon at bounding box center [207, 126] width 2 height 5
click at [231, 126] on icon at bounding box center [233, 126] width 7 height 8
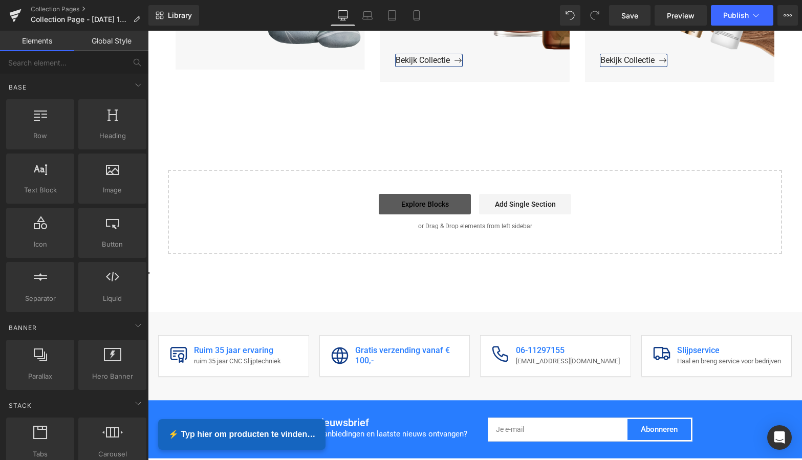
click at [420, 202] on link "Explore Blocks" at bounding box center [425, 204] width 92 height 20
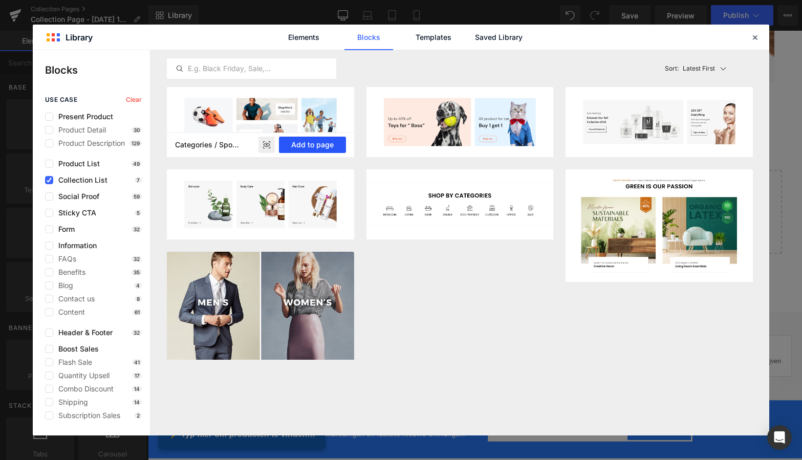
click at [312, 143] on button "Add to page" at bounding box center [312, 145] width 67 height 16
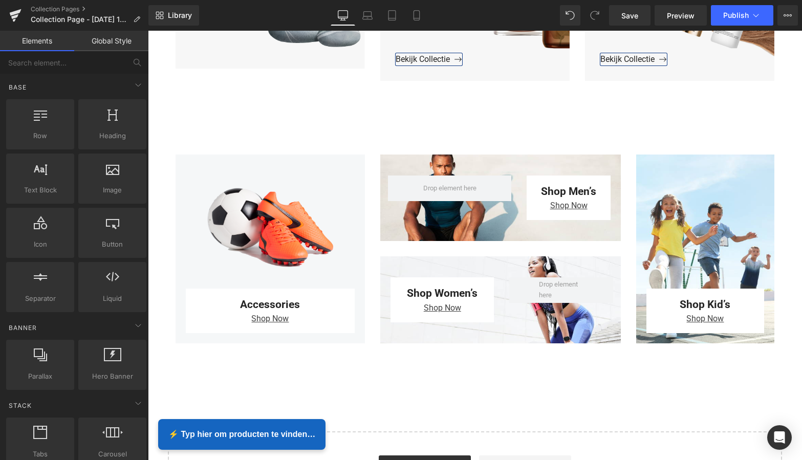
scroll to position [1171, 0]
click at [627, 17] on span "Save" at bounding box center [629, 15] width 17 height 11
